Goal: Information Seeking & Learning: Learn about a topic

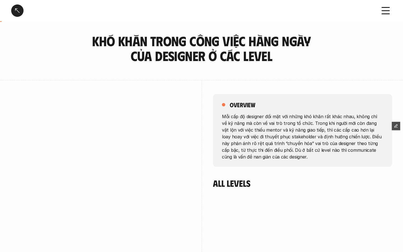
click at [18, 12] on div at bounding box center [17, 10] width 12 height 12
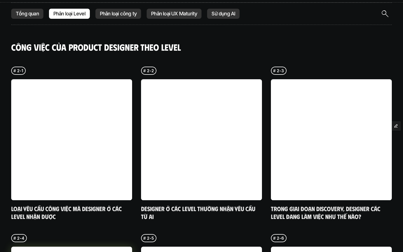
scroll to position [1375, 0]
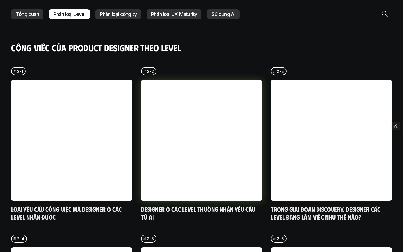
click at [226, 135] on link at bounding box center [201, 140] width 121 height 121
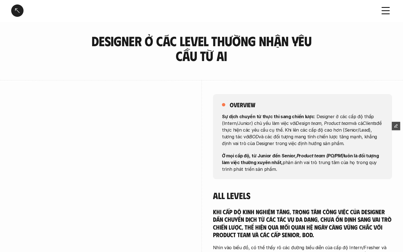
click at [16, 9] on div at bounding box center [17, 10] width 12 height 12
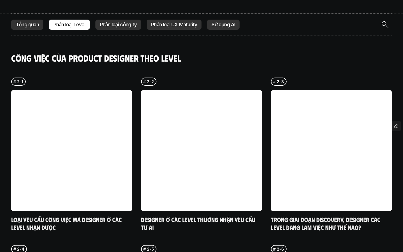
click at [118, 20] on div "Phân loại công ty" at bounding box center [119, 25] width 46 height 10
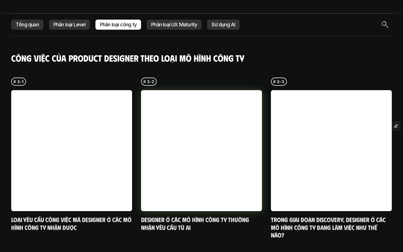
click at [171, 121] on link at bounding box center [201, 150] width 121 height 121
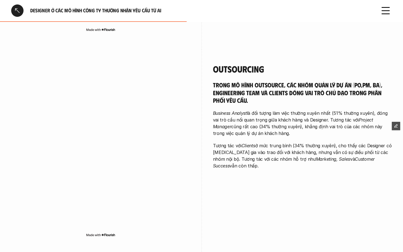
scroll to position [443, 0]
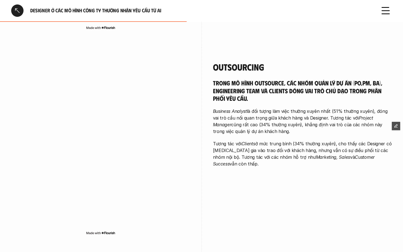
click at [16, 7] on div at bounding box center [17, 10] width 12 height 12
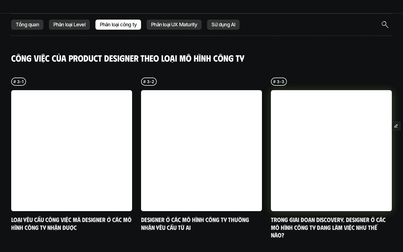
click at [311, 120] on link at bounding box center [331, 150] width 121 height 121
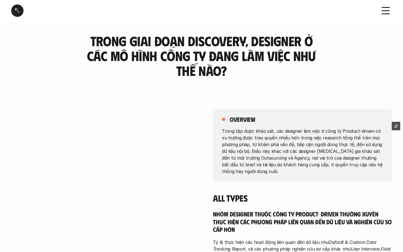
click at [19, 11] on div at bounding box center [17, 10] width 12 height 12
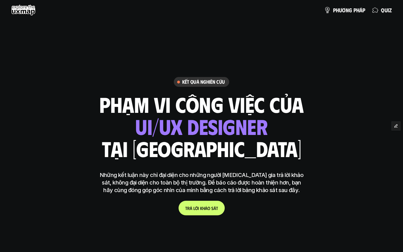
click at [21, 12] on use at bounding box center [23, 9] width 24 height 11
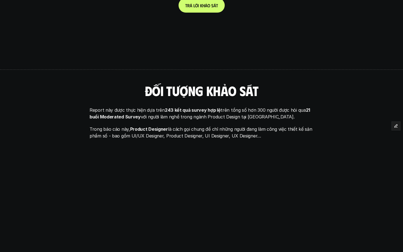
scroll to position [251, 0]
